Goal: Check status: Check status

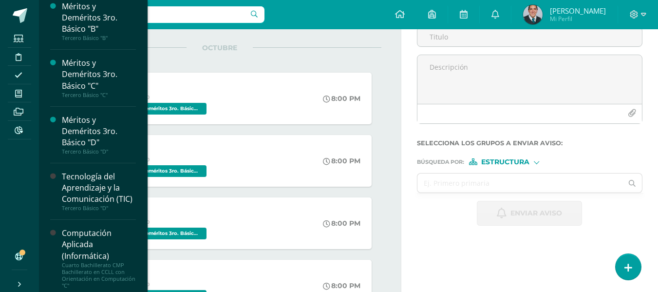
scroll to position [297, 0]
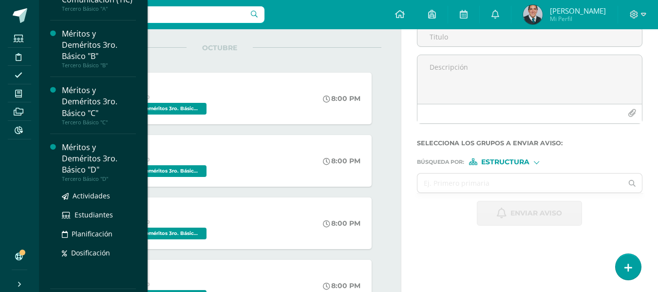
click at [95, 170] on div "Méritos y Deméritos 3ro. Básico "D"" at bounding box center [99, 159] width 74 height 34
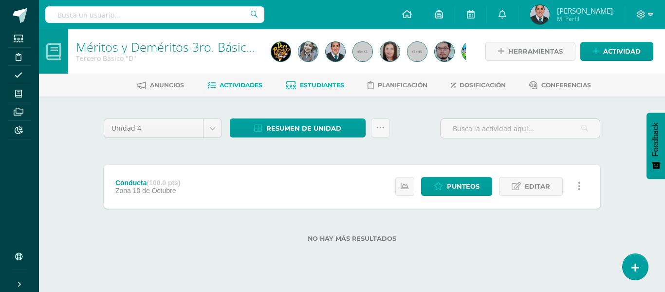
click at [329, 81] on link "Estudiantes" at bounding box center [315, 85] width 58 height 16
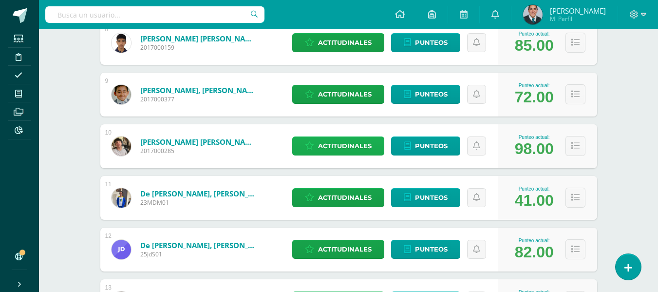
scroll to position [633, 0]
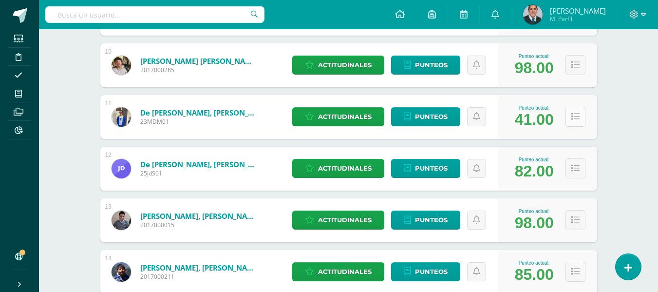
click at [575, 119] on icon at bounding box center [575, 116] width 8 height 8
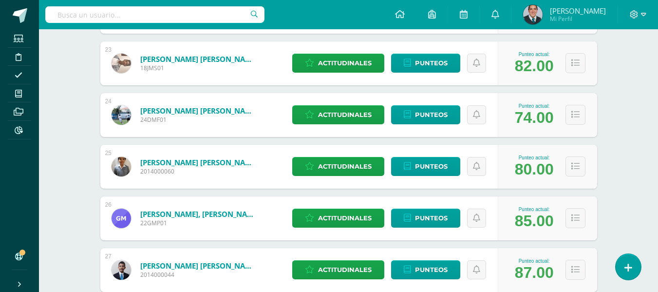
scroll to position [2094, 0]
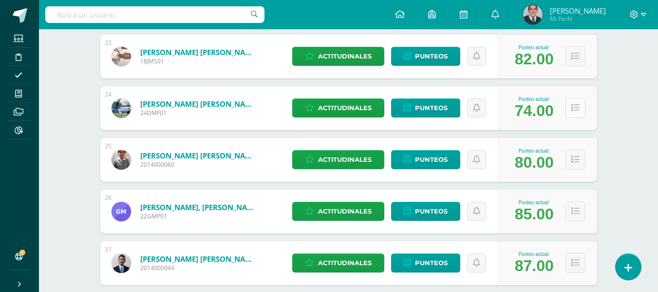
click at [577, 112] on button at bounding box center [575, 108] width 20 height 20
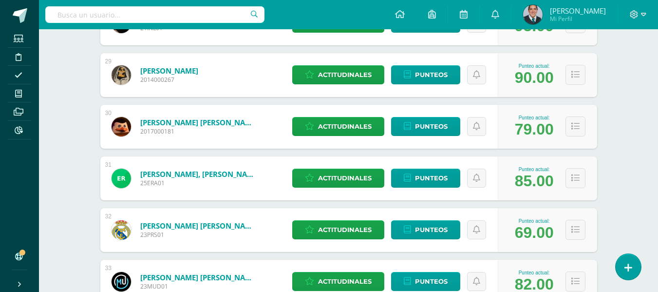
scroll to position [2963, 0]
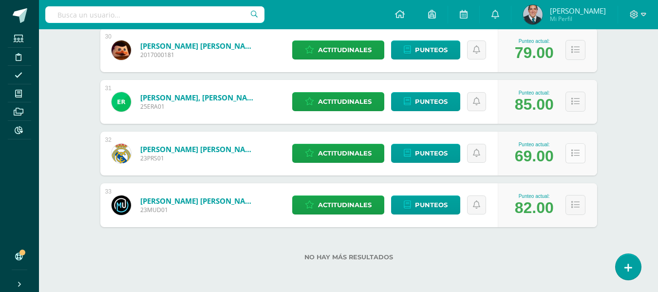
click at [578, 153] on button at bounding box center [575, 153] width 20 height 20
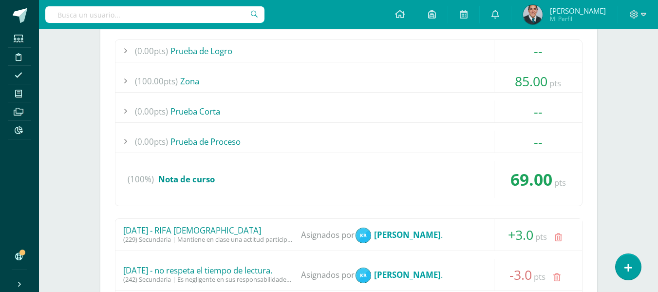
scroll to position [3304, 0]
